Goal: Transaction & Acquisition: Purchase product/service

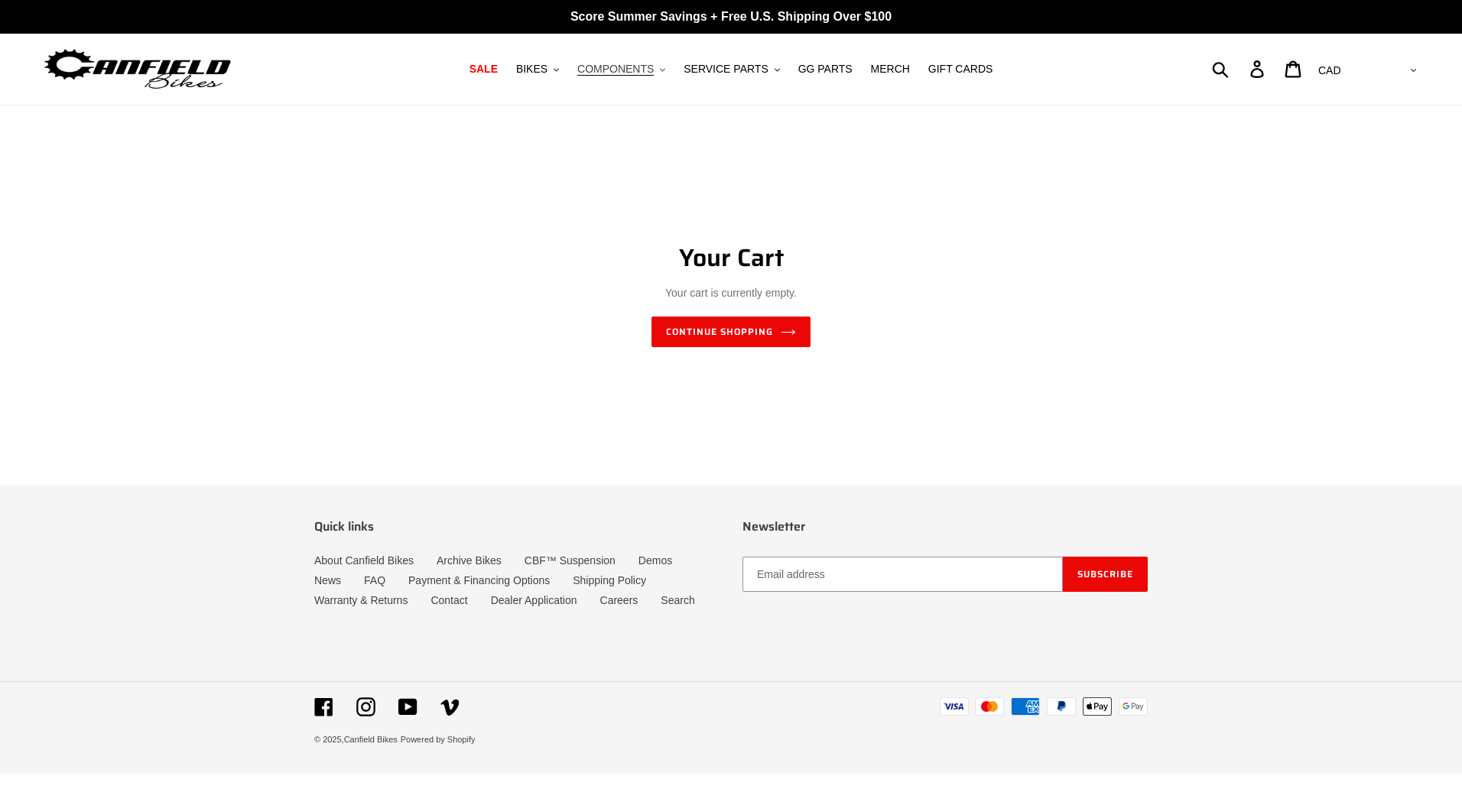
click at [642, 72] on span "COMPONENTS" at bounding box center [615, 69] width 77 height 13
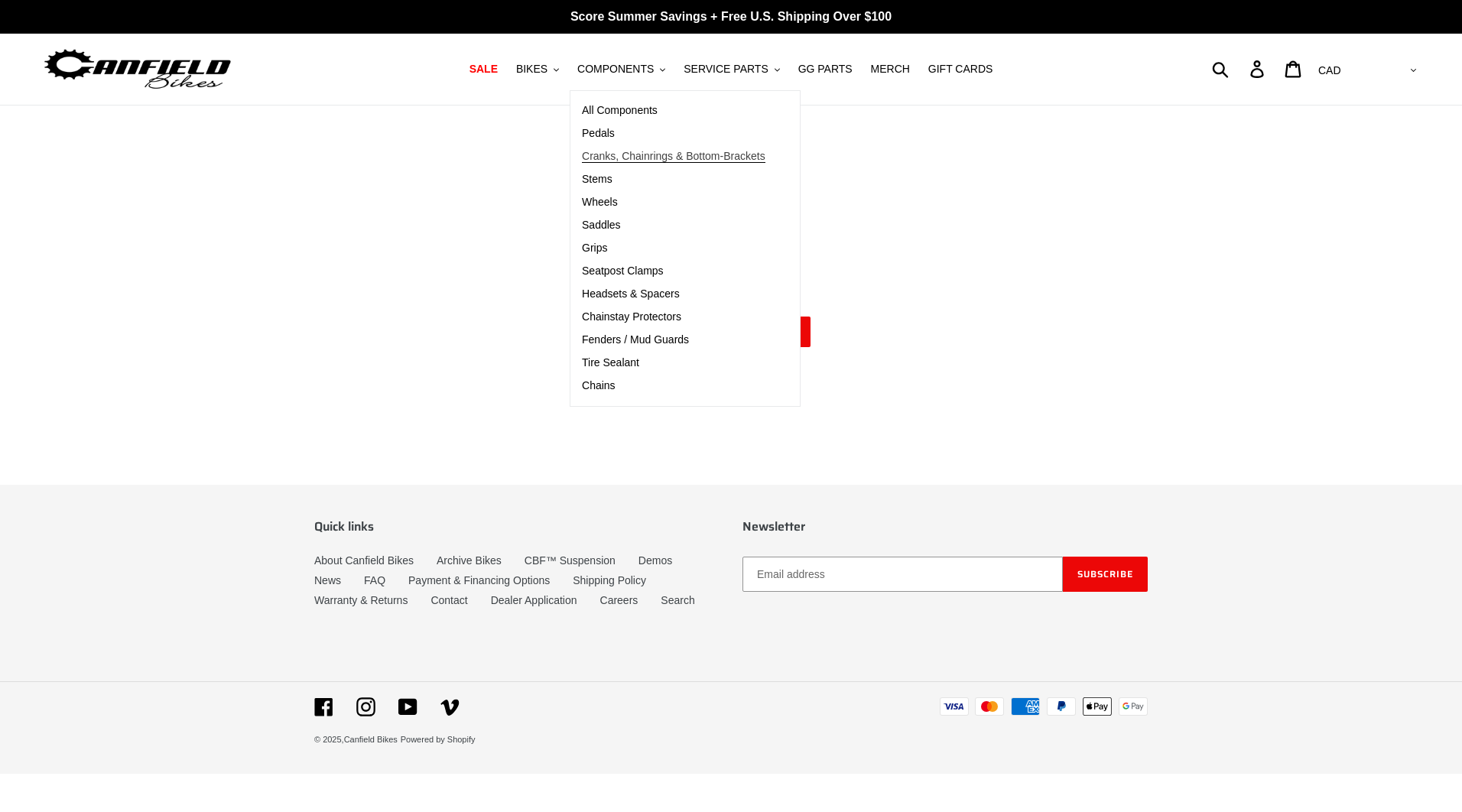
click at [632, 153] on span "Cranks, Chainrings & Bottom-Brackets" at bounding box center [673, 157] width 183 height 13
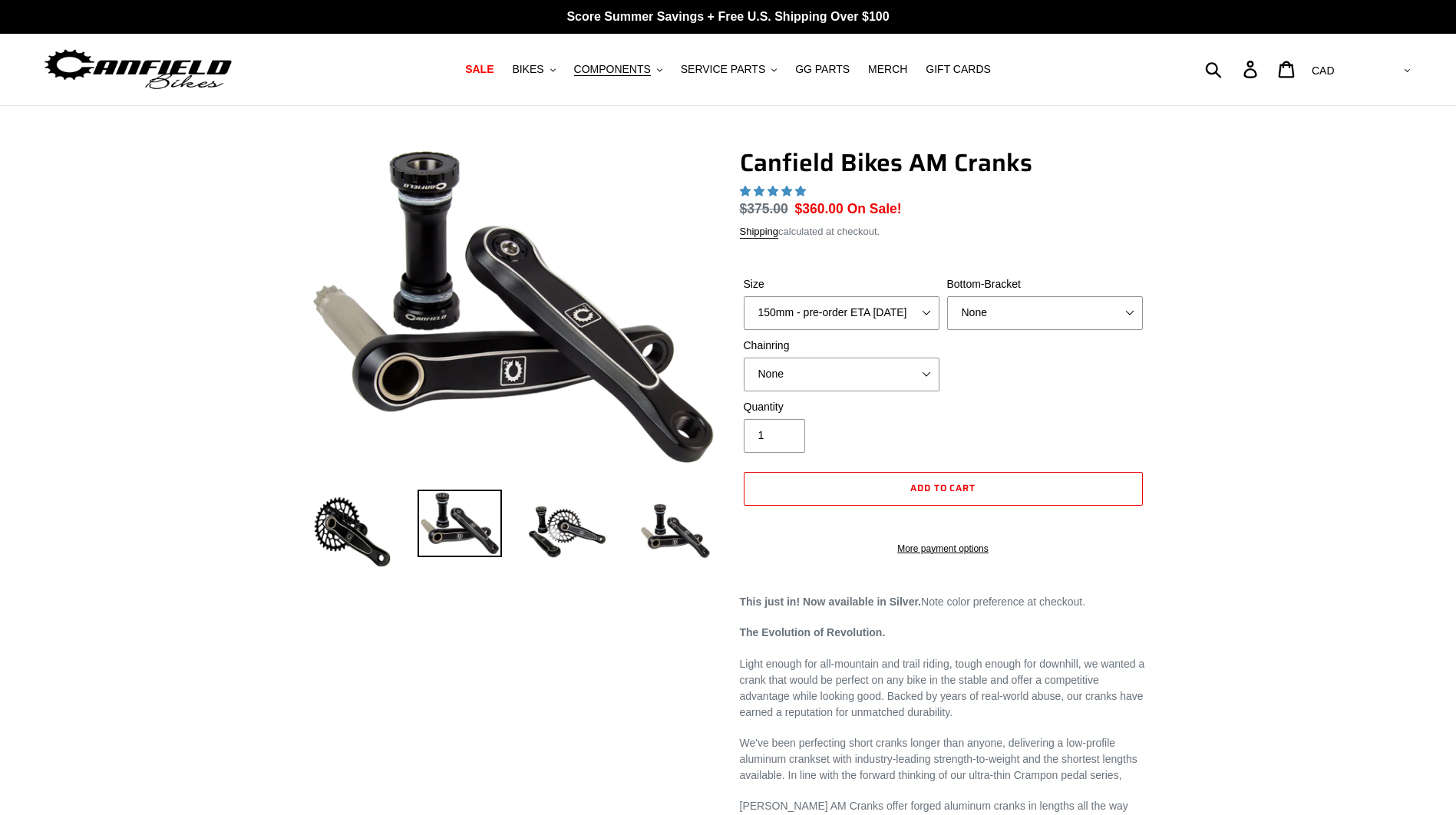
select select "highest-rating"
click at [928, 312] on select "150mm - pre-order ETA 10/15/25 155mm - pre-order ETA 10/15/25 160mm - pre-order…" at bounding box center [842, 314] width 196 height 34
select select "160mm - pre-order ETA 10/15/25"
click at [744, 297] on select "150mm - pre-order ETA 10/15/25 155mm - pre-order ETA 10/15/25 160mm - pre-order…" at bounding box center [842, 314] width 196 height 34
click at [924, 303] on select "150mm - pre-order ETA 10/15/25 155mm - pre-order ETA 10/15/25 160mm - pre-order…" at bounding box center [842, 314] width 196 height 34
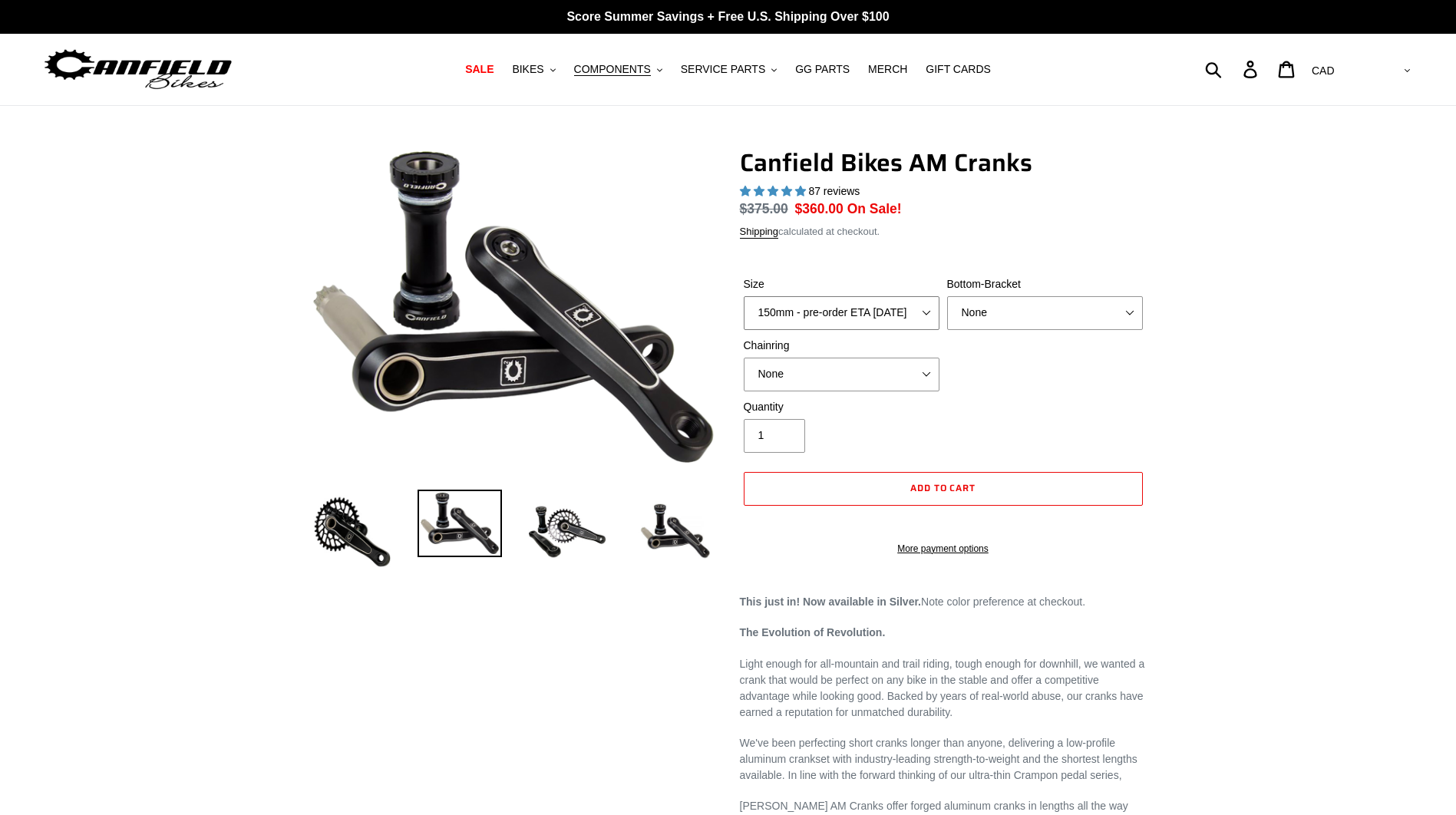
click at [924, 303] on select "150mm - pre-order ETA 10/15/25 155mm - pre-order ETA 10/15/25 160mm - pre-order…" at bounding box center [842, 314] width 196 height 34
click at [990, 421] on div "Quantity 1" at bounding box center [943, 430] width 407 height 62
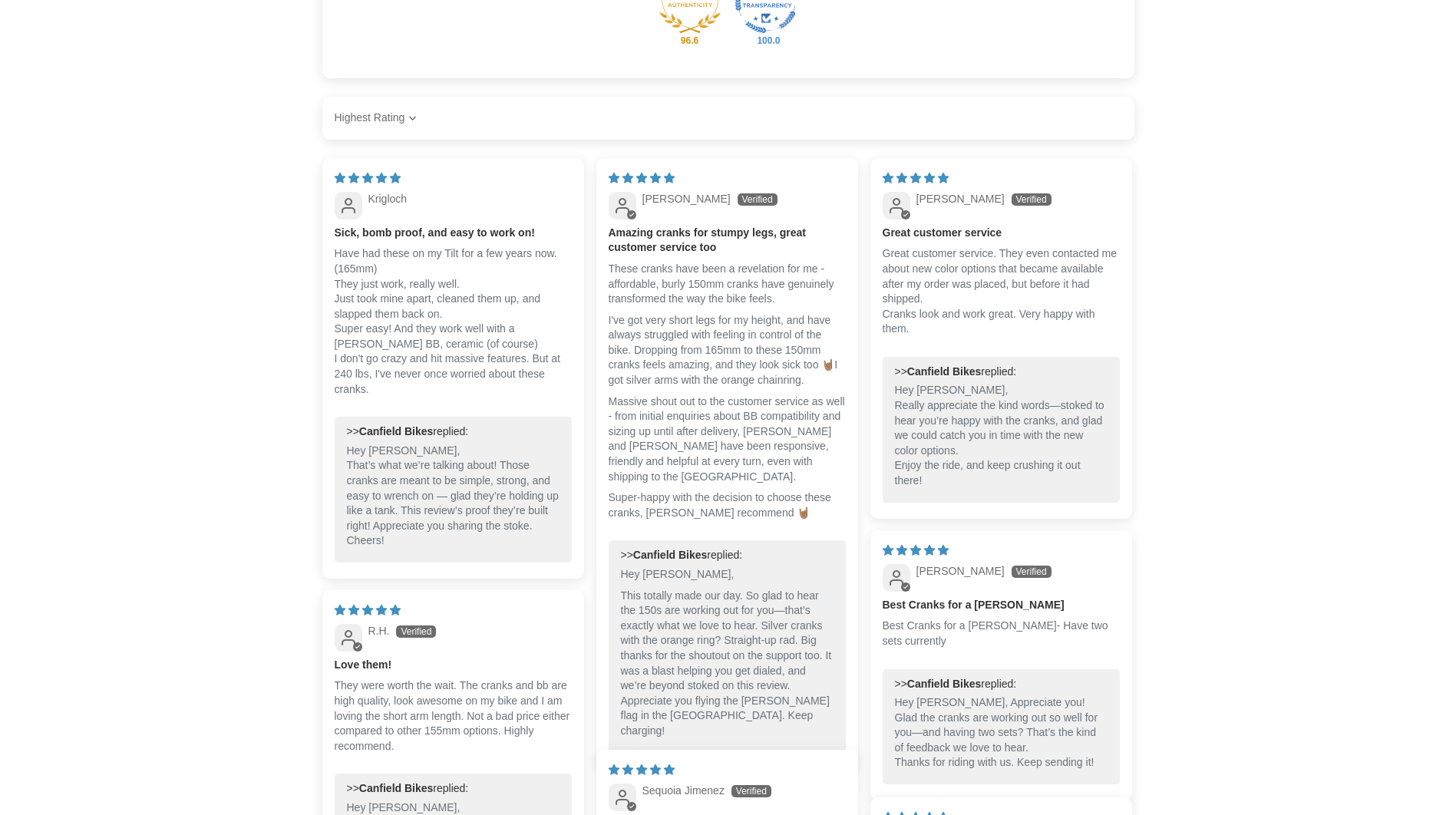
scroll to position [1739, 0]
